Goal: Task Accomplishment & Management: Manage account settings

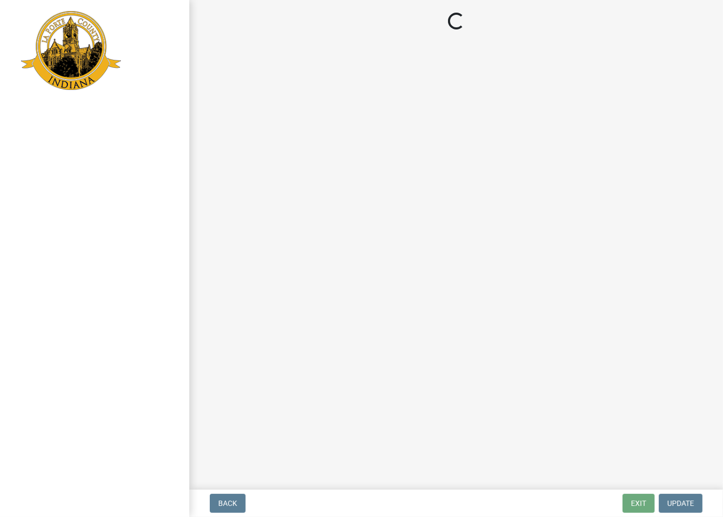
select select "2: 1"
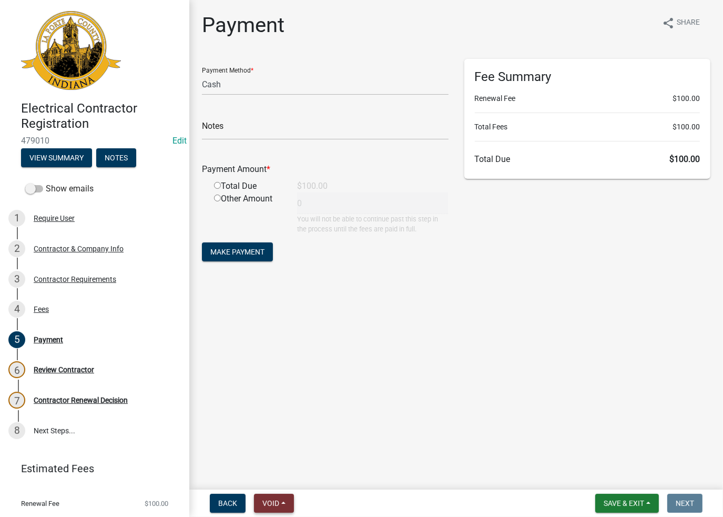
click at [277, 504] on span "Void" at bounding box center [270, 503] width 17 height 8
click at [301, 473] on button "Void" at bounding box center [296, 475] width 84 height 25
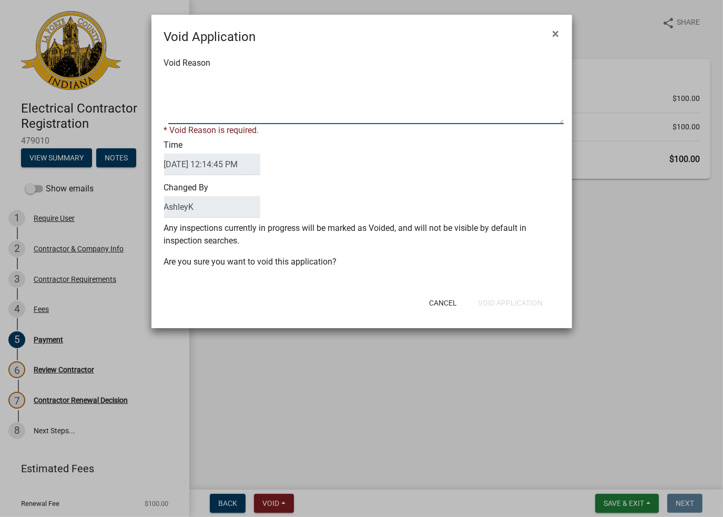
click at [257, 92] on textarea "Void Reason" at bounding box center [365, 98] width 395 height 53
type textarea "void"
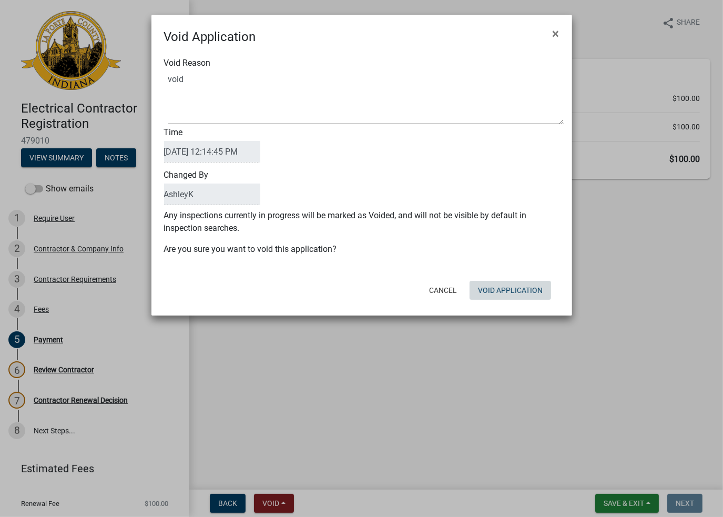
click at [508, 304] on form "Void Application × Void Reason Time [DATE] 12:14:45 PM Changed By [PERSON_NAME]…" at bounding box center [361, 160] width 421 height 291
click at [507, 297] on button "Void Application" at bounding box center [511, 290] width 82 height 19
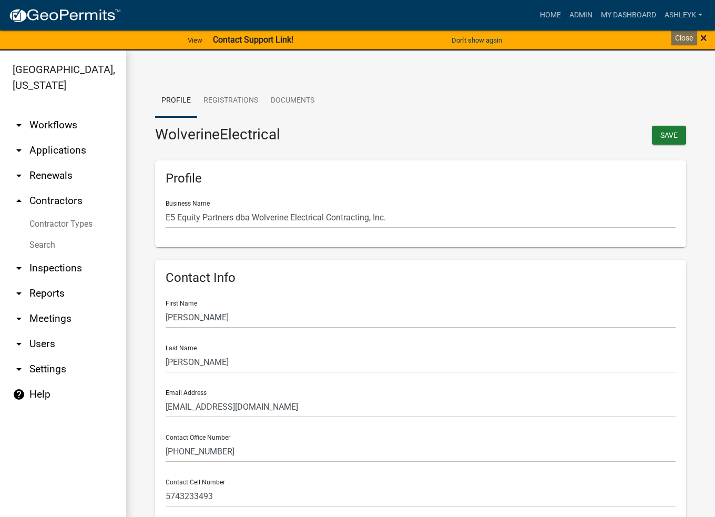
click at [701, 33] on span "×" at bounding box center [703, 37] width 7 height 15
